Goal: Task Accomplishment & Management: Use online tool/utility

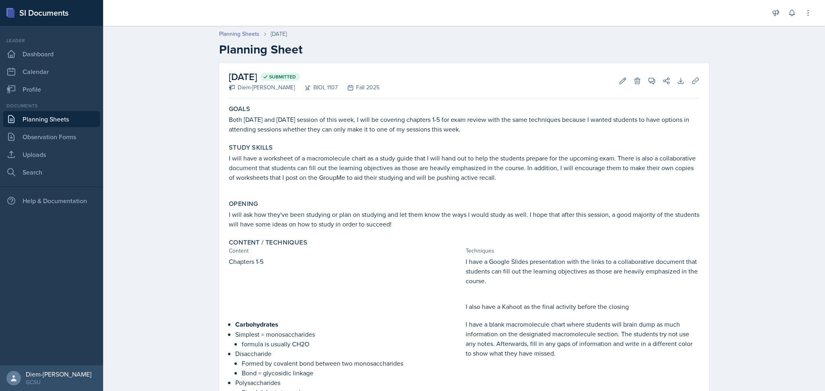
click at [50, 122] on link "Planning Sheets" at bounding box center [51, 119] width 97 height 16
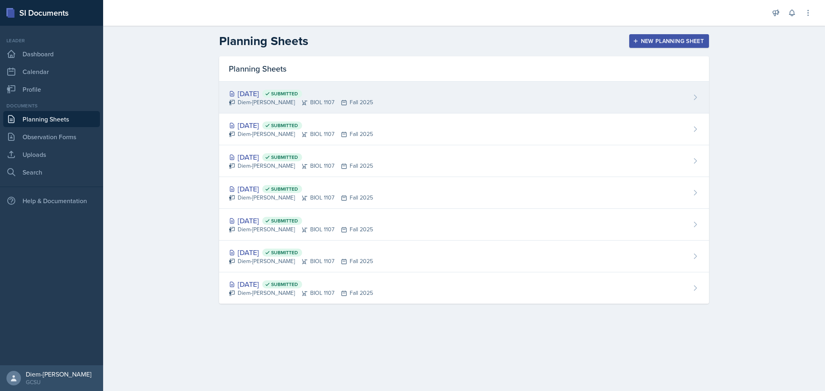
click at [341, 105] on icon at bounding box center [344, 102] width 6 height 6
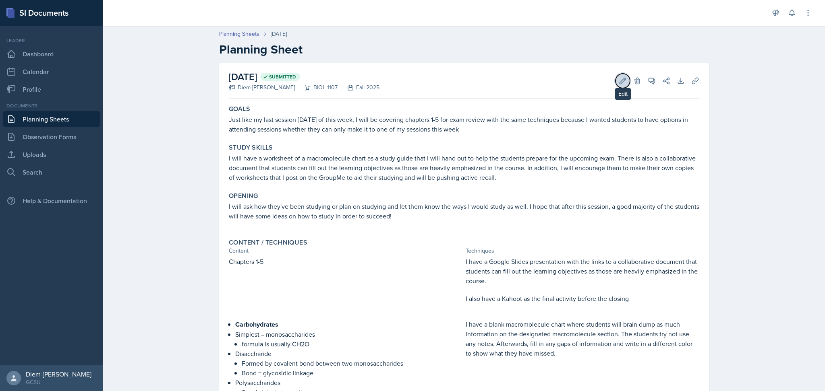
click at [618, 81] on icon at bounding box center [622, 81] width 8 height 8
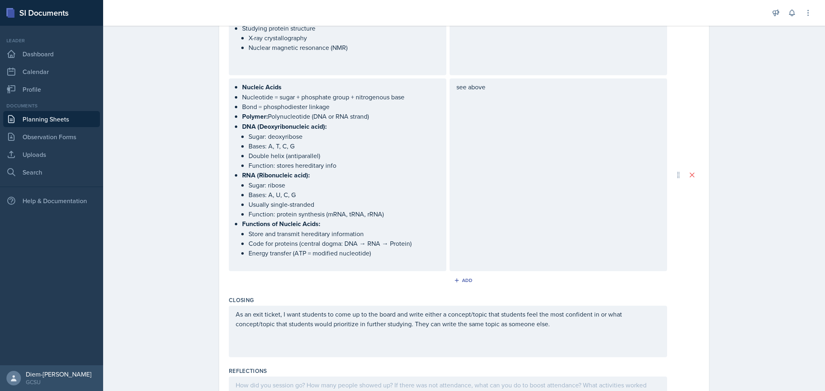
scroll to position [1080, 0]
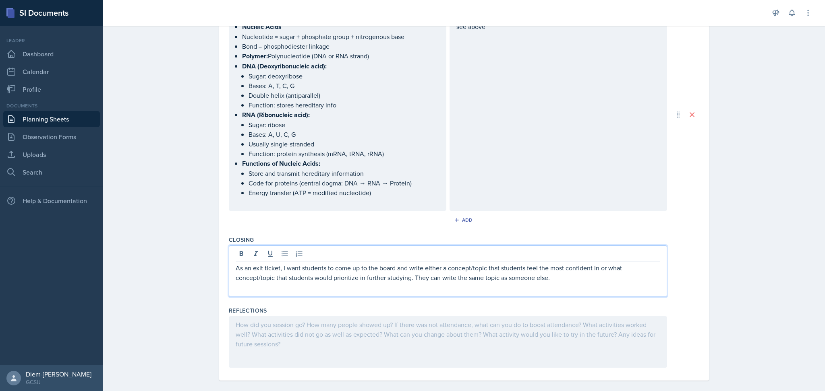
click at [553, 263] on div "As an exit ticket, I want students to come up to the board and write either a c…" at bounding box center [448, 277] width 424 height 29
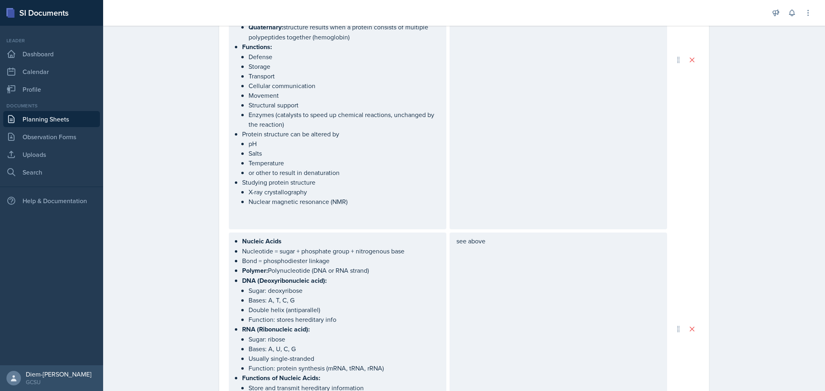
click at [530, 258] on div "see above" at bounding box center [557, 329] width 217 height 193
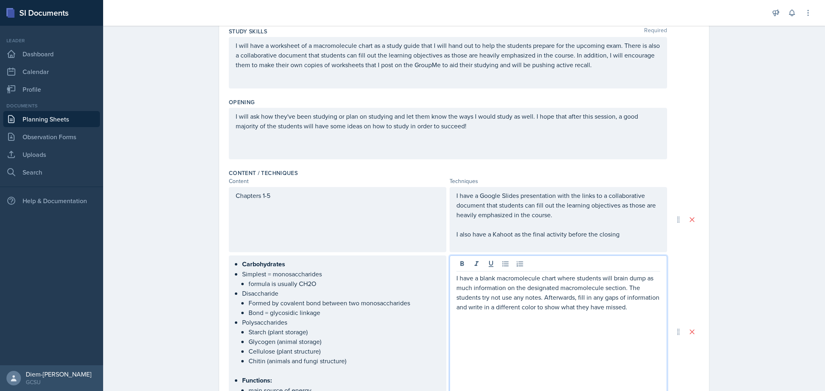
scroll to position [143, 0]
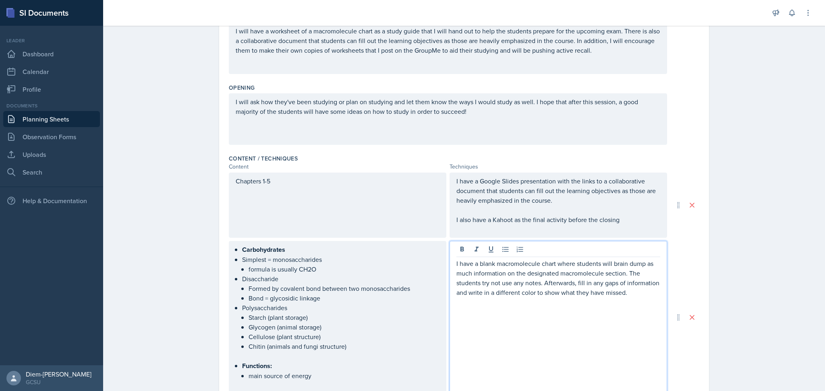
click at [633, 298] on p at bounding box center [558, 303] width 204 height 10
click at [631, 296] on p "I have a blank macromolecule chart where students will brain dump as much infor…" at bounding box center [558, 278] width 204 height 39
drag, startPoint x: 555, startPoint y: 323, endPoint x: 550, endPoint y: 315, distance: 9.9
click at [554, 323] on p "I also have a group activity where Come up with at least 10 open-ended questions" at bounding box center [558, 317] width 204 height 20
click at [548, 312] on strong "Come up with at least 10 open-ended questions" at bounding box center [557, 317] width 203 height 19
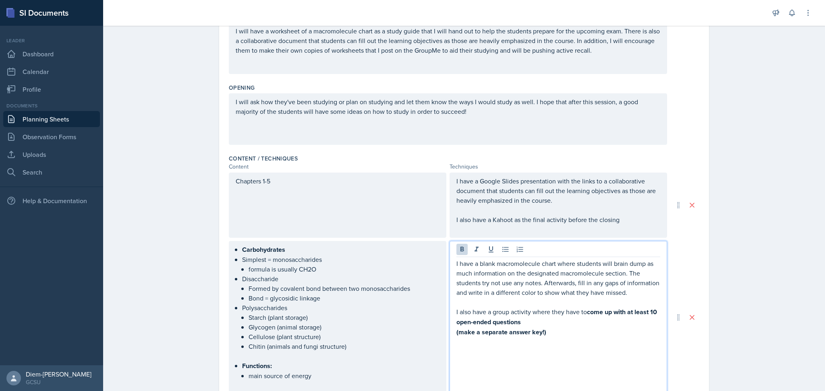
click at [456, 332] on strong "(make a separate answer key!)" at bounding box center [501, 332] width 90 height 9
drag, startPoint x: 619, startPoint y: 327, endPoint x: 585, endPoint y: 313, distance: 36.6
click at [585, 313] on div "I have a blank macromolecule chart where students will brain dump as much infor…" at bounding box center [558, 298] width 204 height 78
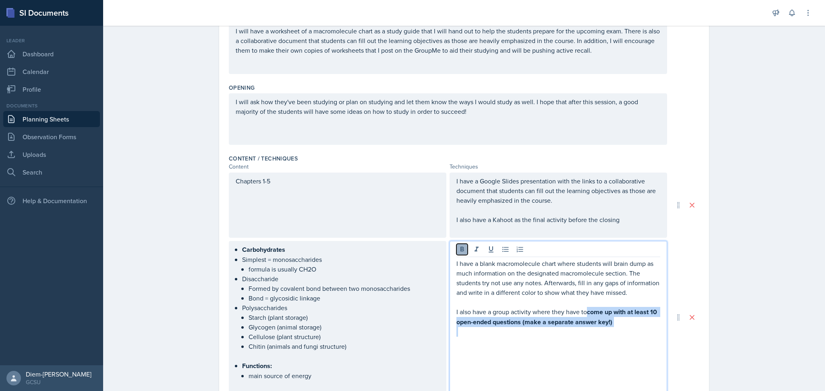
click at [458, 250] on icon at bounding box center [462, 250] width 8 height 8
click at [620, 329] on p at bounding box center [558, 332] width 204 height 10
click at [615, 318] on p "I also have a group activity where they have to come up with at least 10 open-e…" at bounding box center [558, 316] width 204 height 19
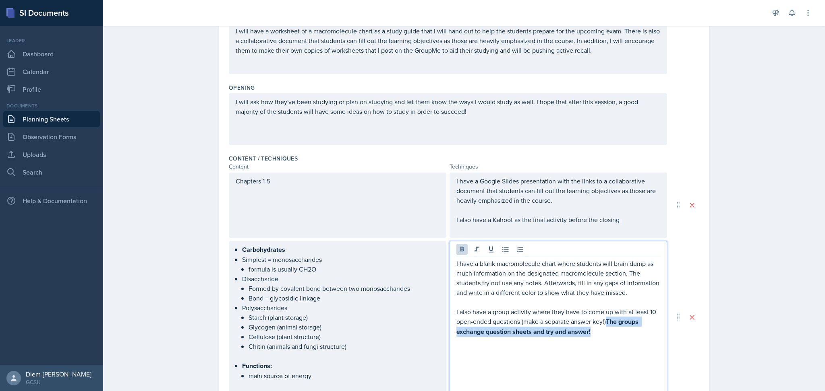
drag, startPoint x: 596, startPoint y: 336, endPoint x: 607, endPoint y: 322, distance: 17.8
click at [607, 322] on p "I also have a group activity where they have to come up with at least 10 open-e…" at bounding box center [558, 322] width 204 height 30
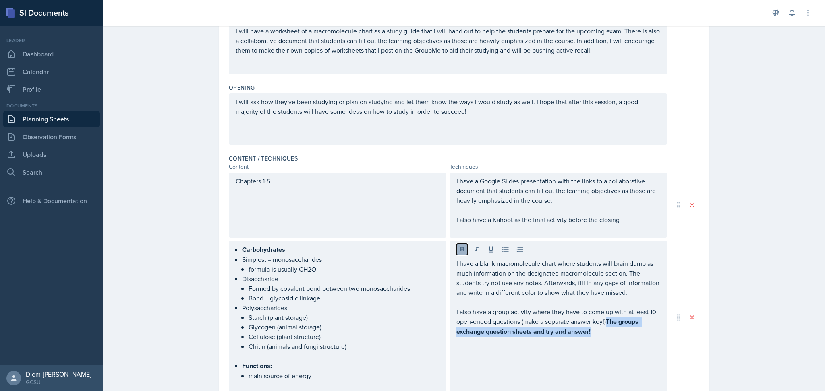
click at [460, 254] on button at bounding box center [461, 249] width 11 height 11
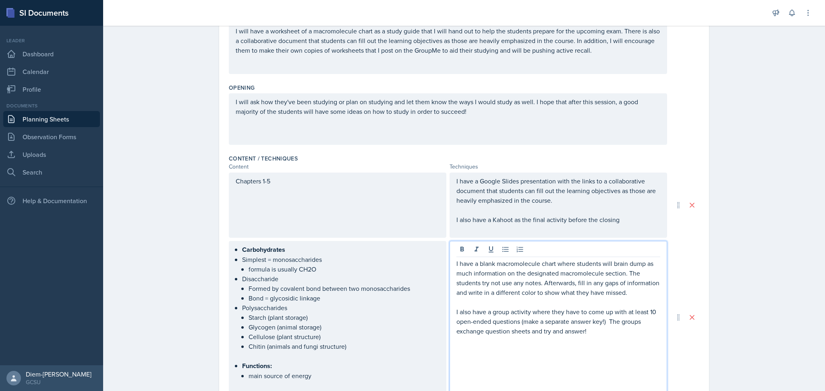
click at [627, 339] on p at bounding box center [558, 341] width 204 height 10
click at [606, 332] on p "I also have a group activity where they have to come up with at least 10 open-e…" at bounding box center [558, 321] width 204 height 29
drag, startPoint x: 612, startPoint y: 343, endPoint x: 584, endPoint y: 334, distance: 29.4
click at [584, 334] on p "I also have a group activity where they have to come up with at least 10 open-e…" at bounding box center [558, 326] width 204 height 39
click at [626, 348] on p at bounding box center [558, 351] width 204 height 10
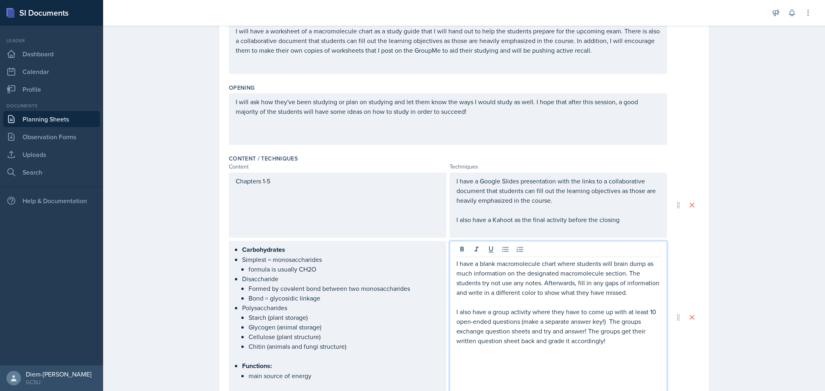
click at [623, 338] on p "I also have a group activity where they have to come up with at least 10 open-e…" at bounding box center [558, 326] width 204 height 39
click at [604, 230] on p at bounding box center [558, 230] width 204 height 10
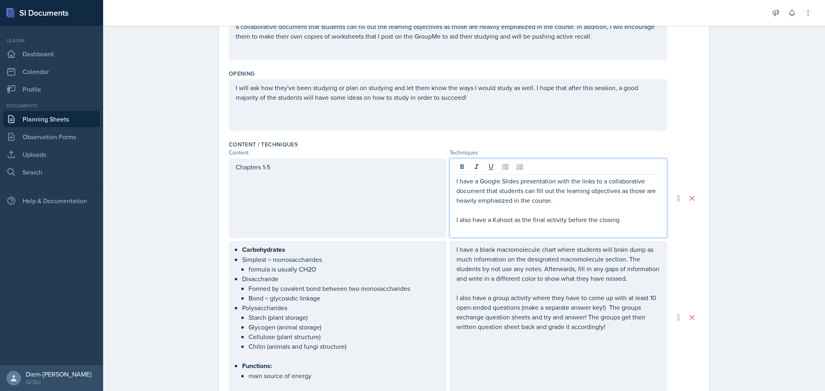
click at [583, 199] on p "I have a Google Slides presentation with the links to a collaborative document …" at bounding box center [558, 190] width 204 height 29
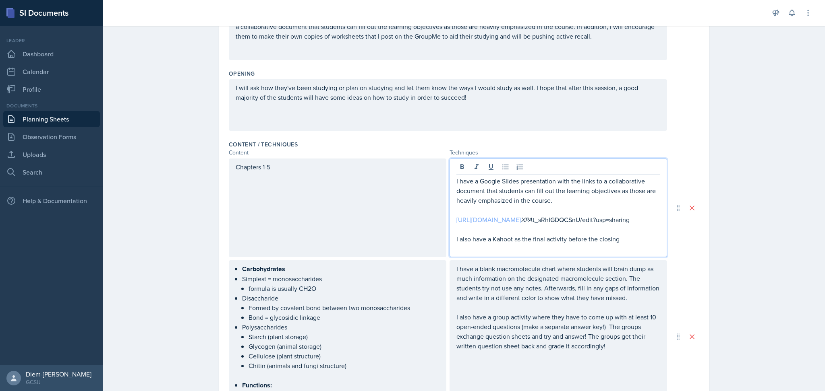
click at [521, 220] on link "[URL][DOMAIN_NAME]" at bounding box center [488, 219] width 64 height 9
drag, startPoint x: 589, startPoint y: 232, endPoint x: 437, endPoint y: 211, distance: 152.8
click at [436, 211] on div "Chapters 1-5 I have a Google Slides presentation with the links to a collaborat…" at bounding box center [448, 208] width 438 height 99
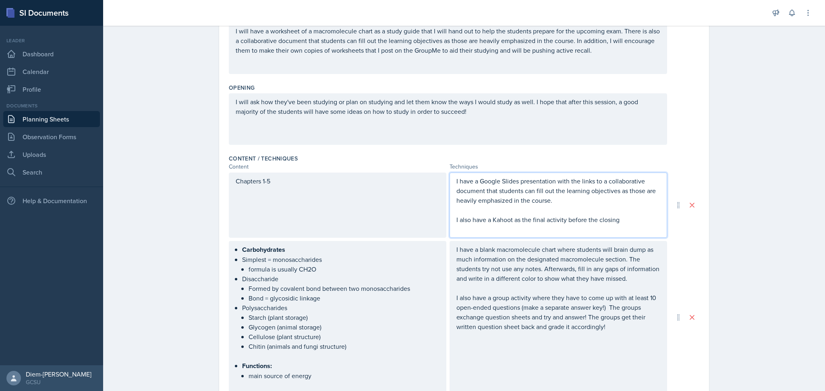
scroll to position [0, 0]
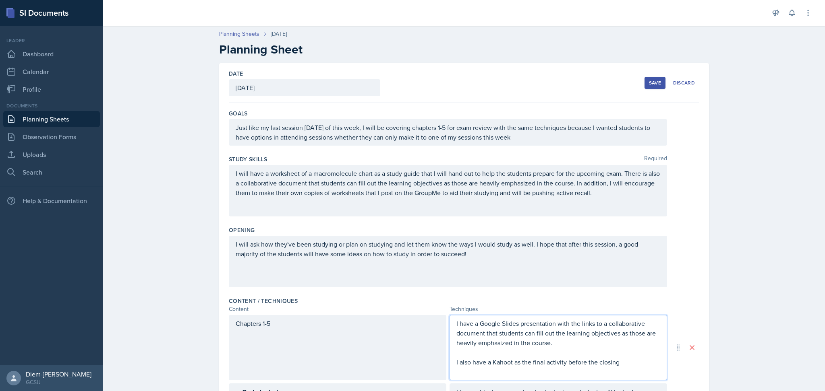
click at [645, 78] on button "Save" at bounding box center [654, 83] width 21 height 12
